Goal: Information Seeking & Learning: Learn about a topic

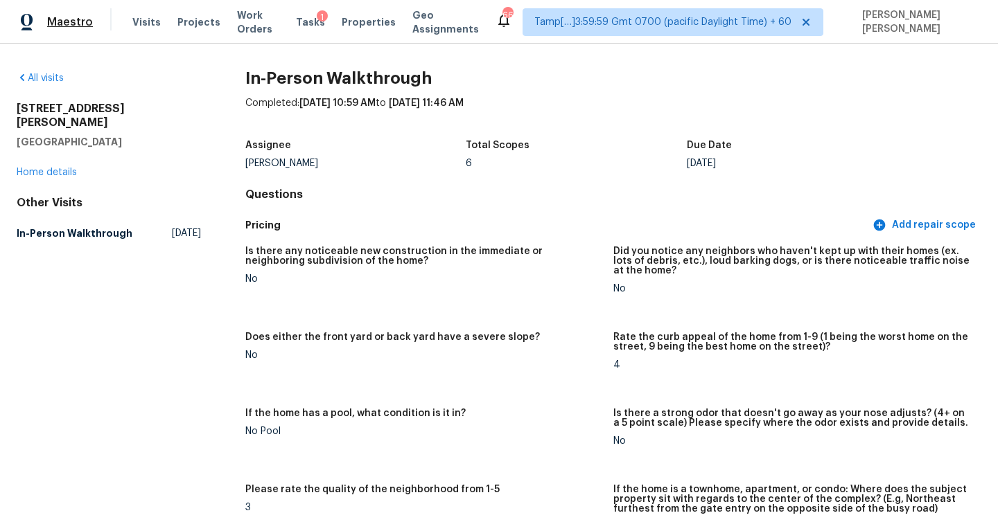
click at [55, 21] on span "Maestro" at bounding box center [70, 22] width 46 height 14
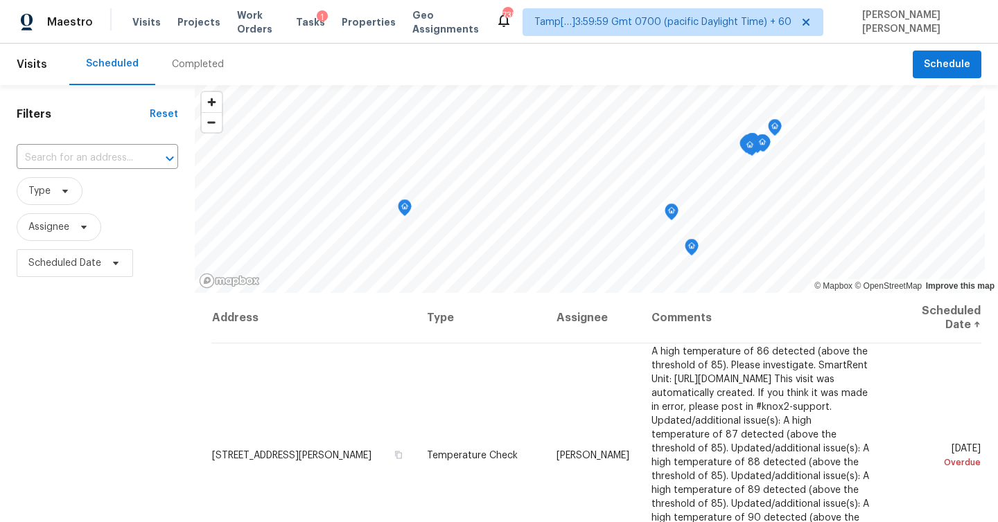
click at [192, 63] on div "Completed" at bounding box center [198, 64] width 52 height 14
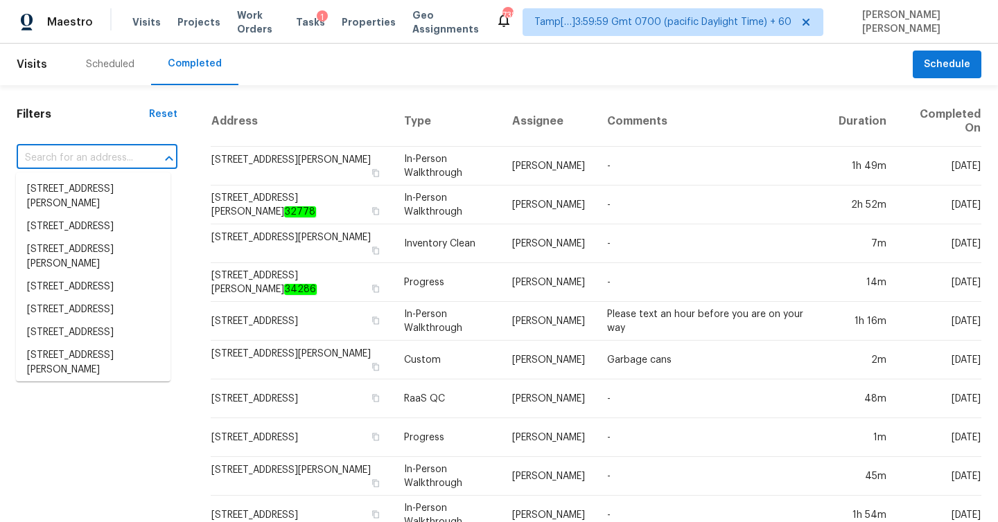
click at [101, 157] on input "text" at bounding box center [78, 158] width 122 height 21
paste input "14232 Misty Brook Ln, Charlotte, NC 28273"
type input "14232 Misty Brook Ln, Charlotte, NC 28273"
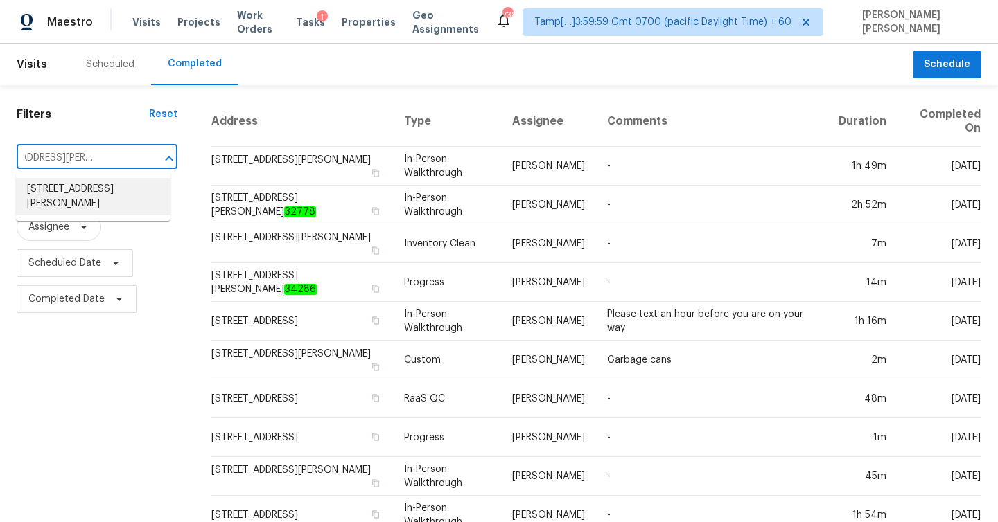
click at [92, 191] on li "14232 Misty Brook Ln, Charlotte, NC 28273" at bounding box center [93, 196] width 154 height 37
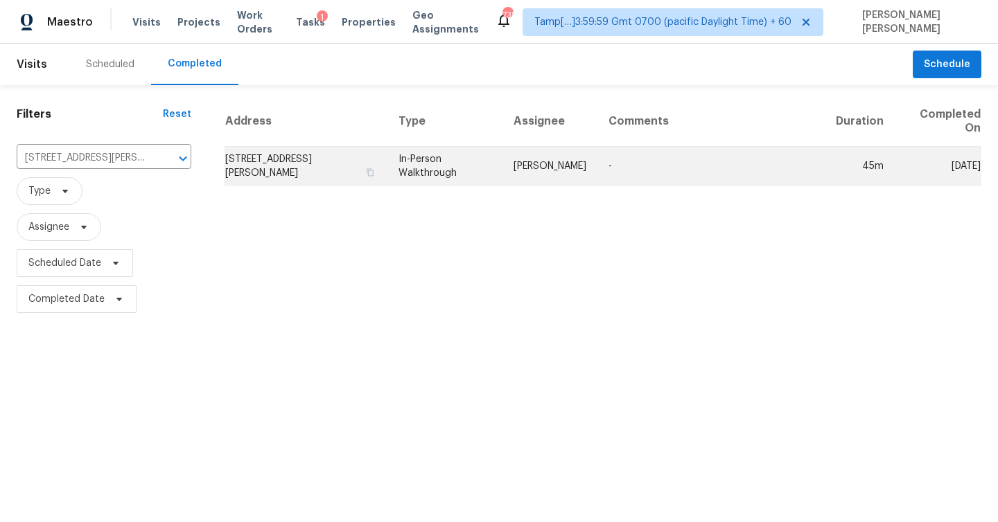
click at [304, 166] on td "14232 Misty Brook Ln, Charlotte, NC 28273" at bounding box center [305, 166] width 163 height 39
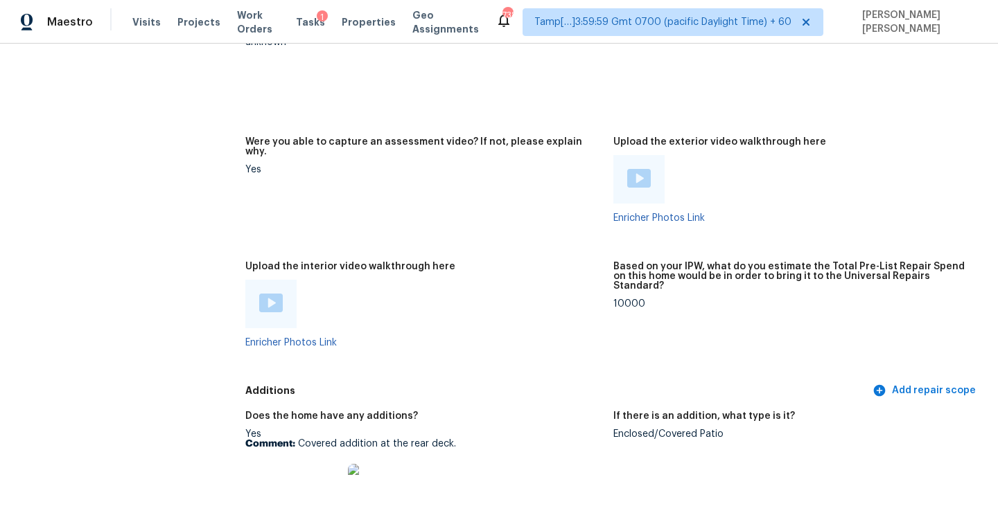
scroll to position [2825, 0]
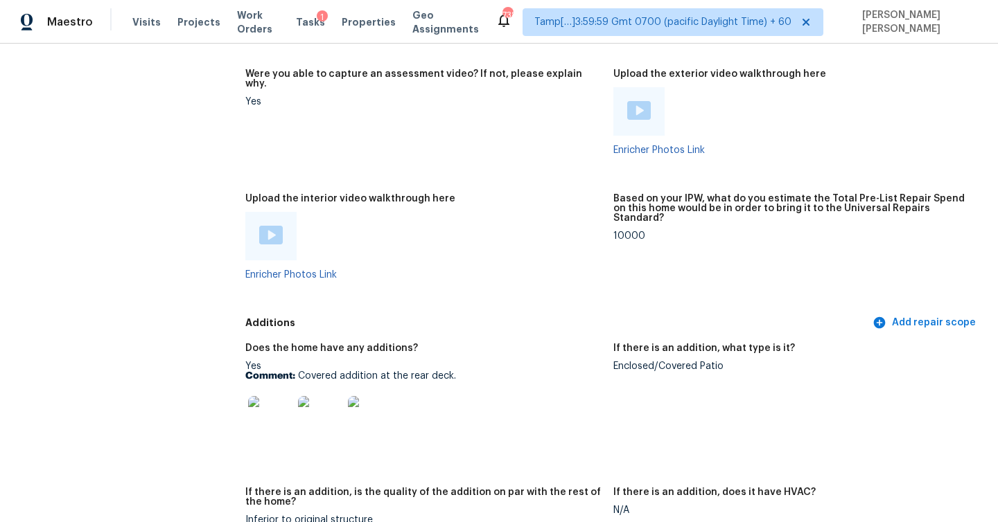
click at [283, 213] on div at bounding box center [270, 236] width 51 height 48
click at [269, 226] on img at bounding box center [271, 235] width 24 height 19
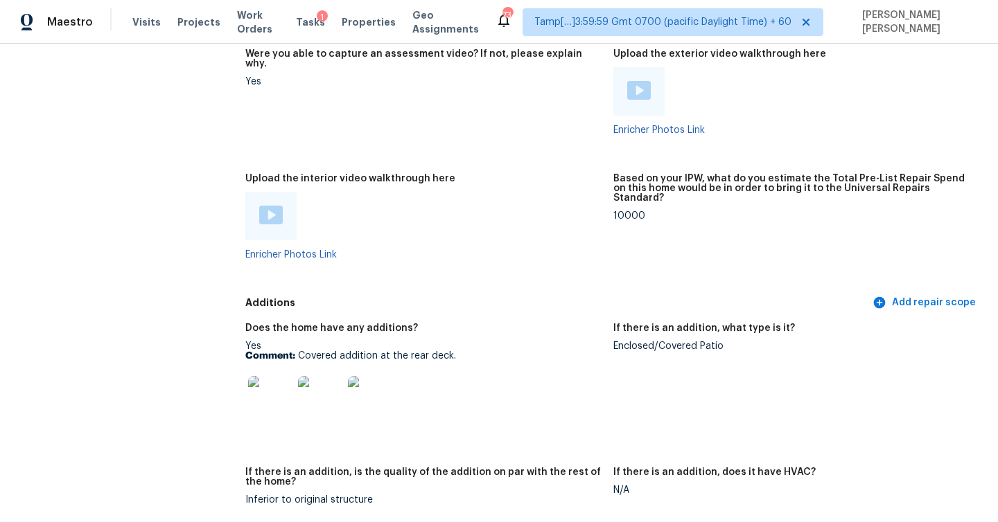
scroll to position [2897, 0]
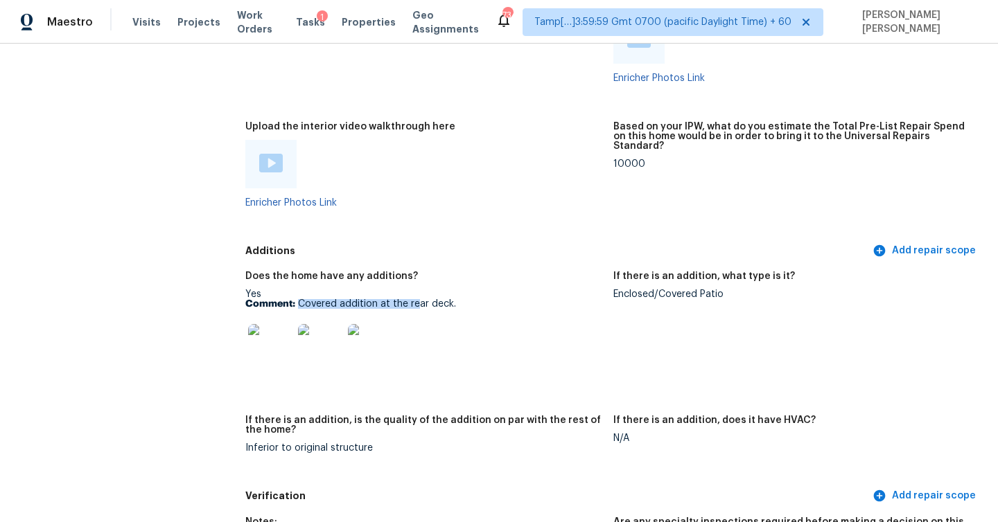
drag, startPoint x: 299, startPoint y: 282, endPoint x: 414, endPoint y: 282, distance: 114.3
click at [414, 299] on p "Comment: Covered addition at the rear deck." at bounding box center [423, 304] width 357 height 10
click at [562, 272] on div "Does the home have any additions?" at bounding box center [423, 281] width 357 height 18
drag, startPoint x: 616, startPoint y: 278, endPoint x: 734, endPoint y: 278, distance: 117.8
click at [734, 290] on div "Enclosed/Covered Patio" at bounding box center [791, 295] width 357 height 10
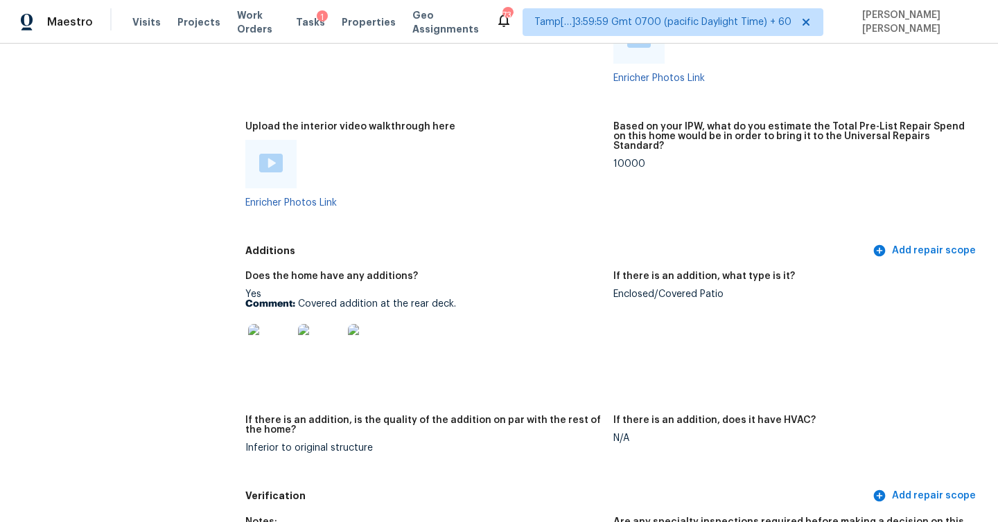
click at [711, 290] on div "Enclosed/Covered Patio" at bounding box center [791, 295] width 357 height 10
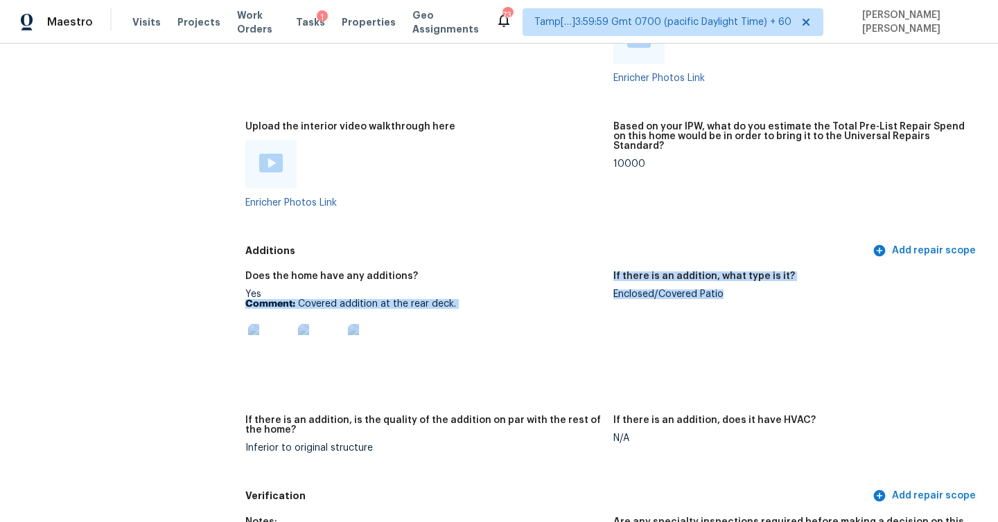
drag, startPoint x: 601, startPoint y: 273, endPoint x: 729, endPoint y: 280, distance: 128.3
click at [729, 280] on div "Does the home have any additions? Yes Comment: Covered addition at the rear dec…" at bounding box center [613, 373] width 736 height 220
click at [729, 280] on figure "If there is an addition, what type is it? Enclosed/Covered Patio" at bounding box center [797, 335] width 368 height 127
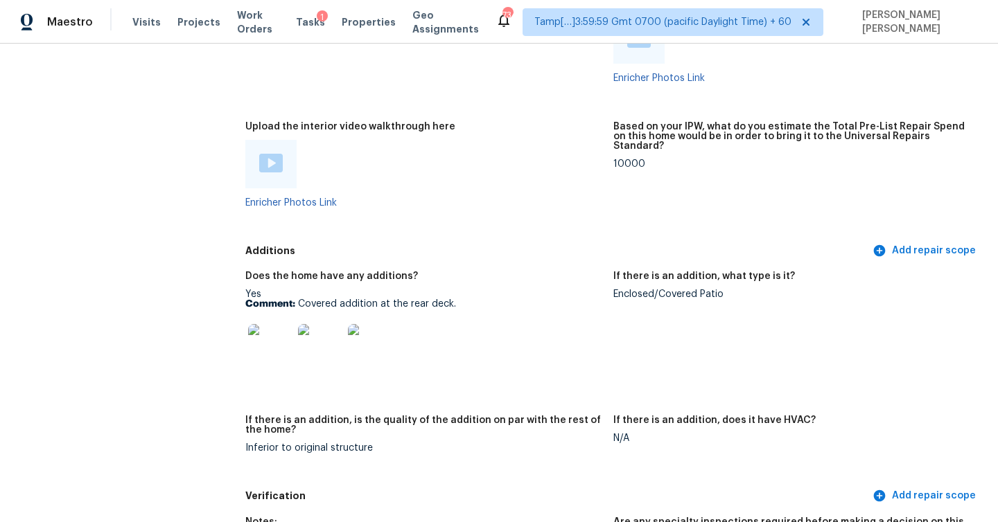
click at [713, 290] on div "Enclosed/Covered Patio" at bounding box center [791, 295] width 357 height 10
copy div "Enclosed/Covered Patio"
click at [275, 324] on img at bounding box center [270, 346] width 44 height 44
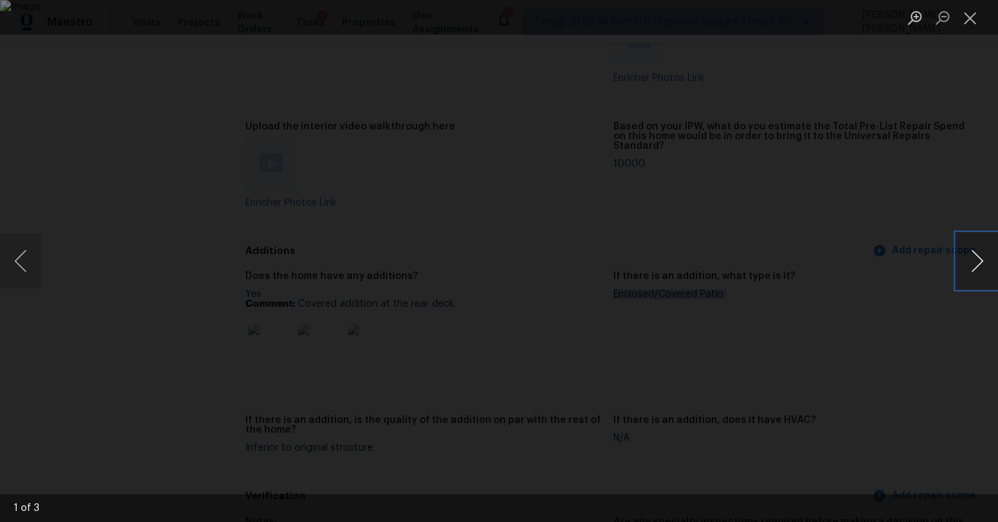
click at [977, 265] on button "Next image" at bounding box center [977, 260] width 42 height 55
click at [966, 24] on button "Close lightbox" at bounding box center [970, 18] width 28 height 24
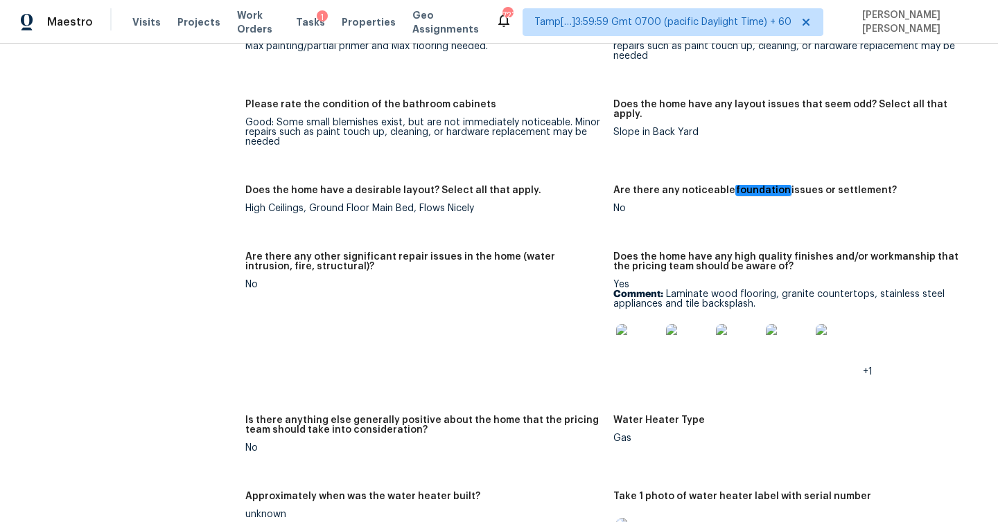
scroll to position [2001, 0]
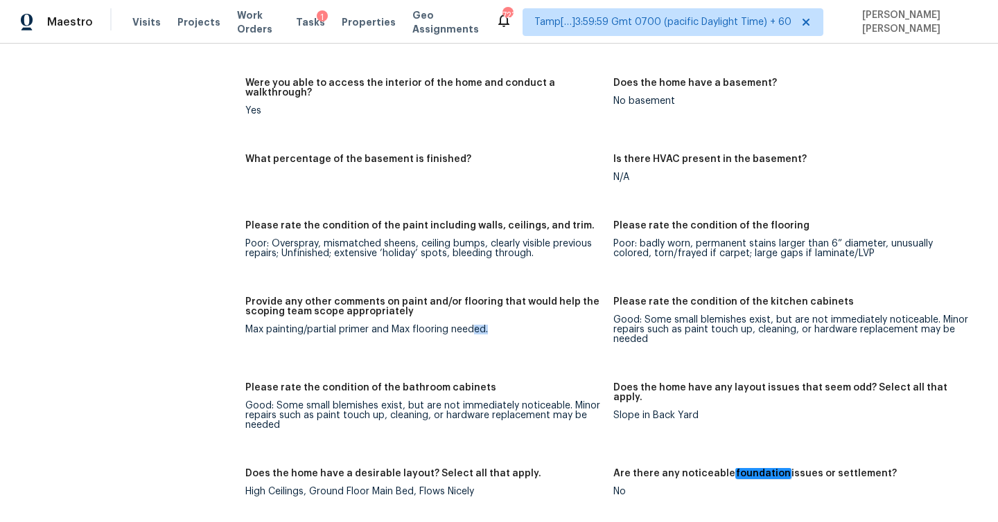
drag, startPoint x: 233, startPoint y: 318, endPoint x: 470, endPoint y: 314, distance: 237.0
click at [470, 314] on div "All visits 14232 Misty Brook Ln Charlotte, NC 28273 Home details Other Visits N…" at bounding box center [499, 330] width 964 height 4520
drag, startPoint x: 391, startPoint y: 314, endPoint x: 495, endPoint y: 314, distance: 104.6
click at [495, 325] on div "Max painting/partial primer and Max flooring needed." at bounding box center [423, 330] width 357 height 10
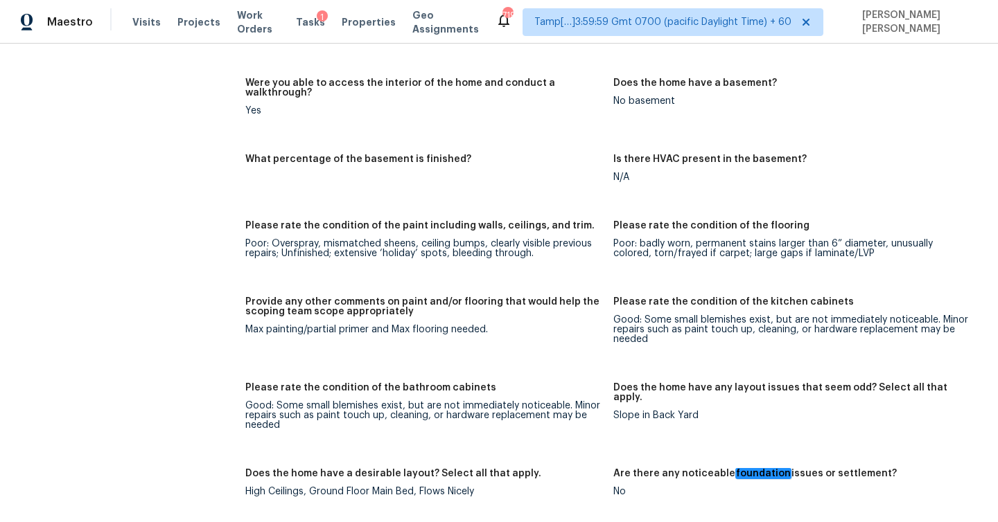
click at [254, 239] on div "Poor: Overspray, mismatched sheens, ceiling bumps, clearly visible previous rep…" at bounding box center [423, 248] width 357 height 19
click at [387, 239] on div "Poor: Overspray, mismatched sheens, ceiling bumps, clearly visible previous rep…" at bounding box center [423, 248] width 357 height 19
drag, startPoint x: 392, startPoint y: 310, endPoint x: 479, endPoint y: 310, distance: 87.3
click at [479, 325] on div "Max painting/partial primer and Max flooring needed." at bounding box center [423, 330] width 357 height 10
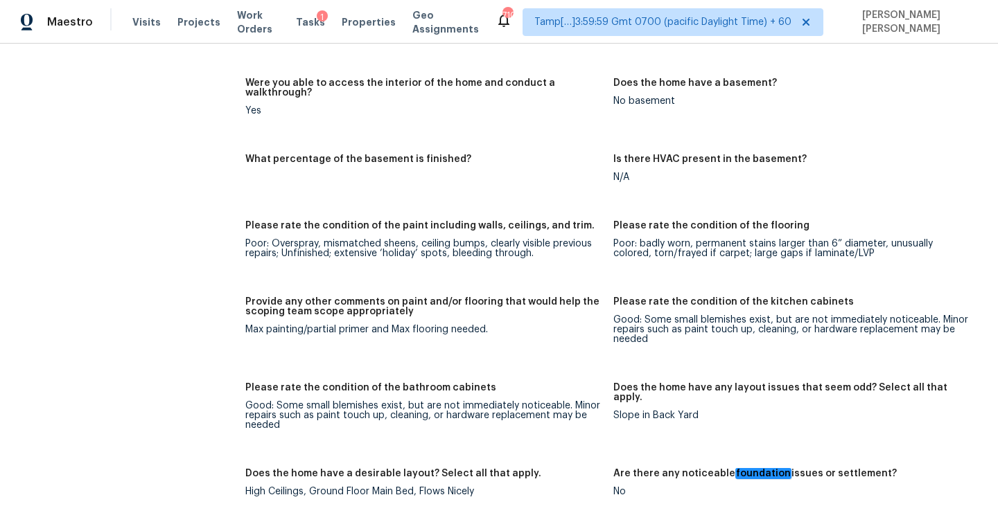
click at [574, 319] on figure "Provide any other comments on paint and/or flooring that would help the scoping…" at bounding box center [429, 331] width 368 height 69
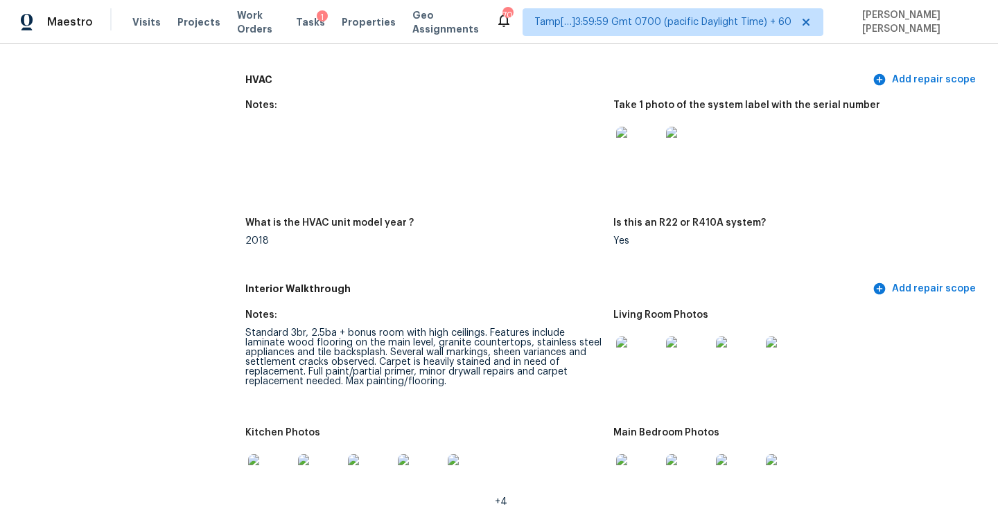
scroll to position [1412, 0]
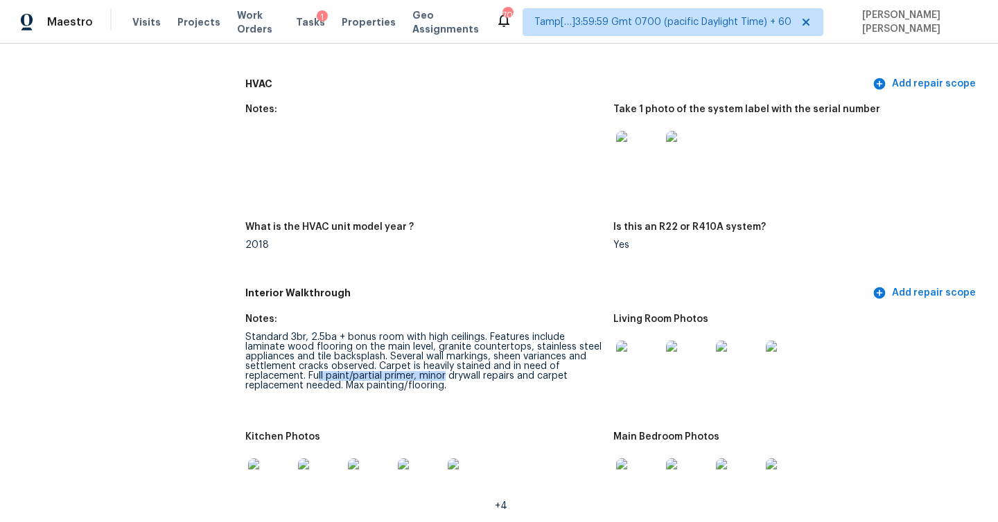
drag, startPoint x: 318, startPoint y: 364, endPoint x: 443, endPoint y: 367, distance: 125.4
click at [443, 367] on div "Standard 3br, 2.5ba + bonus room with high ceilings. Features include laminate …" at bounding box center [423, 362] width 357 height 58
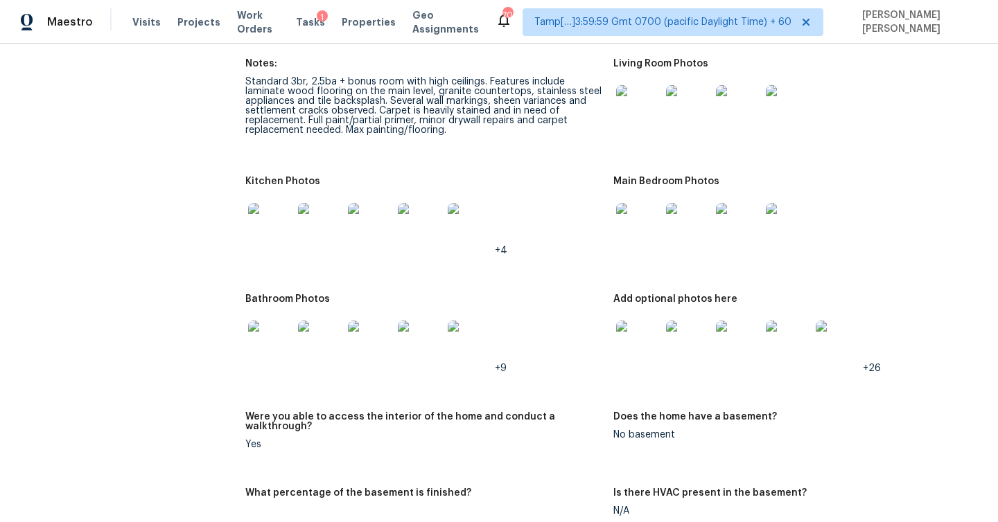
scroll to position [1673, 0]
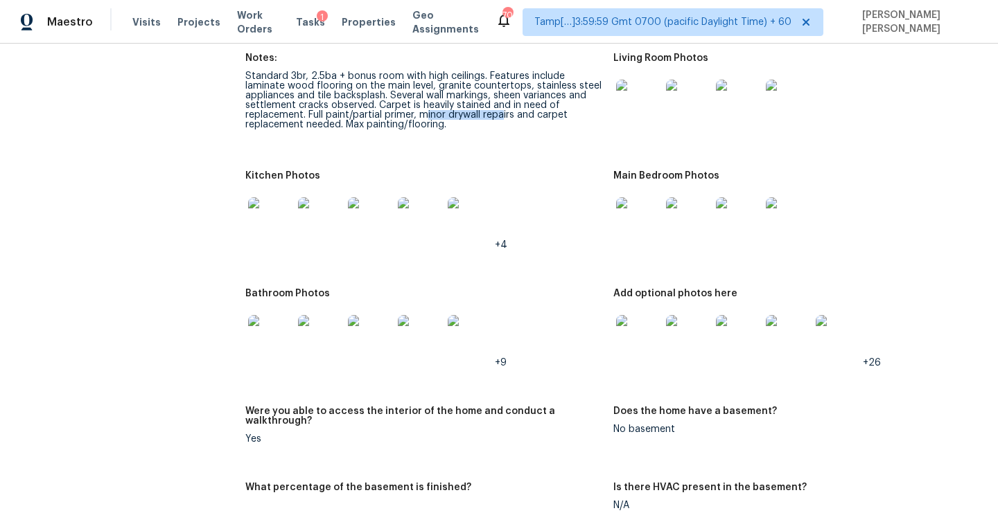
drag, startPoint x: 426, startPoint y: 107, endPoint x: 504, endPoint y: 107, distance: 77.6
click at [504, 107] on div "Standard 3br, 2.5ba + bonus room with high ceilings. Features include laminate …" at bounding box center [423, 100] width 357 height 58
drag, startPoint x: 416, startPoint y: 106, endPoint x: 522, endPoint y: 107, distance: 106.0
click at [522, 107] on div "Standard 3br, 2.5ba + bonus room with high ceilings. Features include laminate …" at bounding box center [423, 100] width 357 height 58
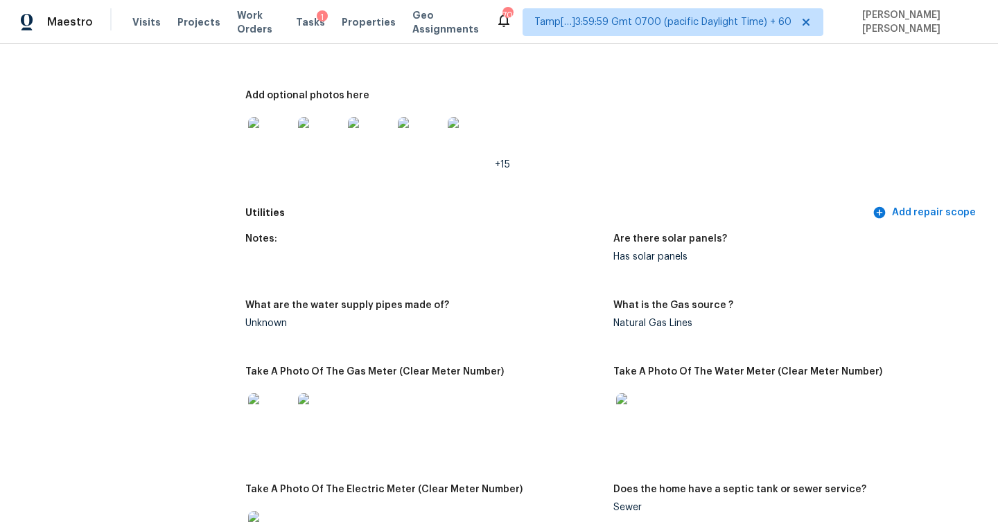
scroll to position [0, 0]
